Goal: Find specific page/section: Find specific page/section

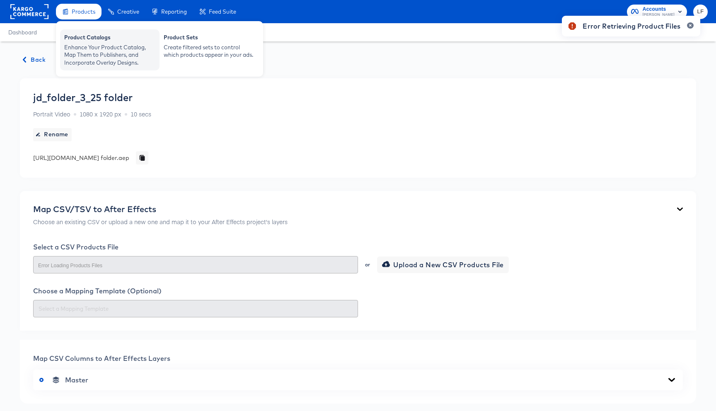
click at [88, 48] on div "Enhance Your Product Catalog, Map Them to Publishers, and Incorporate Overlay D…" at bounding box center [109, 54] width 91 height 23
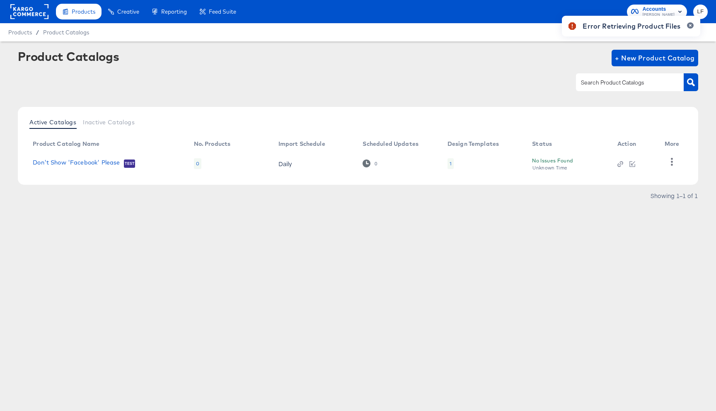
click at [226, 99] on div "Product Catalogs + New Product Catalog" at bounding box center [358, 75] width 680 height 51
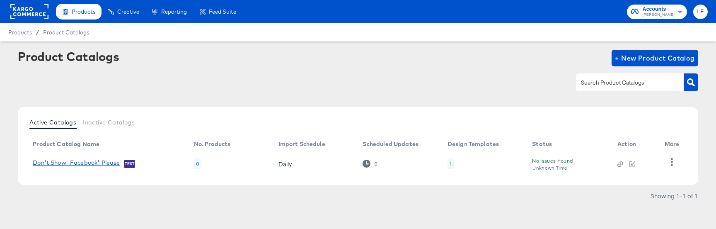
click at [94, 162] on link "Don't Show 'Facebook' Please" at bounding box center [76, 163] width 87 height 8
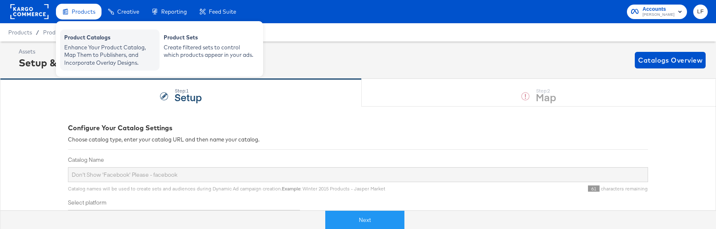
click at [105, 46] on div "Enhance Your Product Catalog, Map Them to Publishers, and Incorporate Overlay D…" at bounding box center [109, 54] width 91 height 23
